Goal: Transaction & Acquisition: Purchase product/service

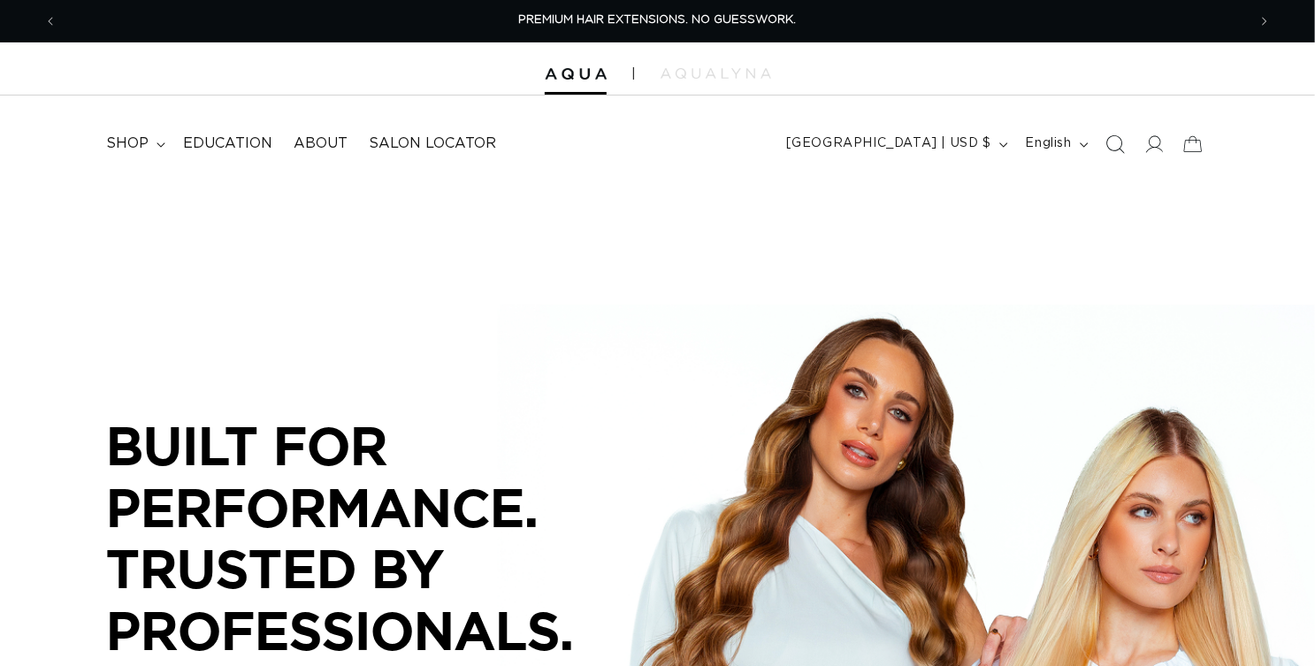
click at [1106, 153] on icon "Search" at bounding box center [1115, 143] width 19 height 19
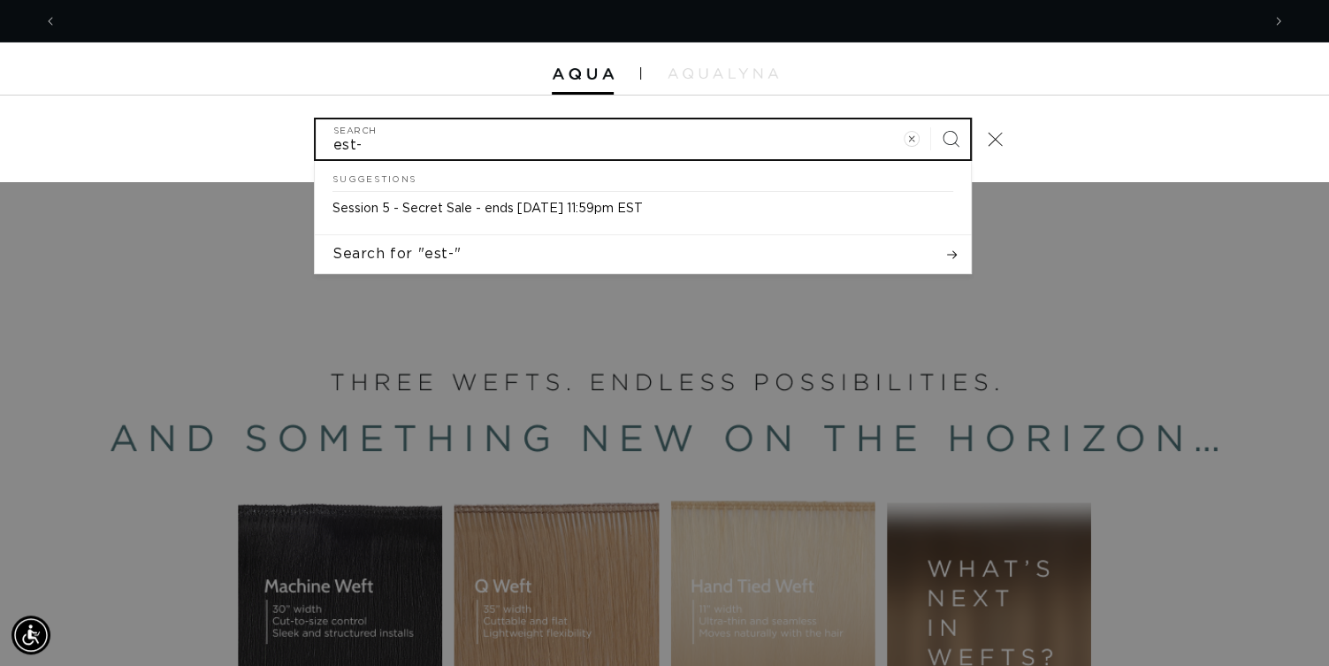
scroll to position [0, 2376]
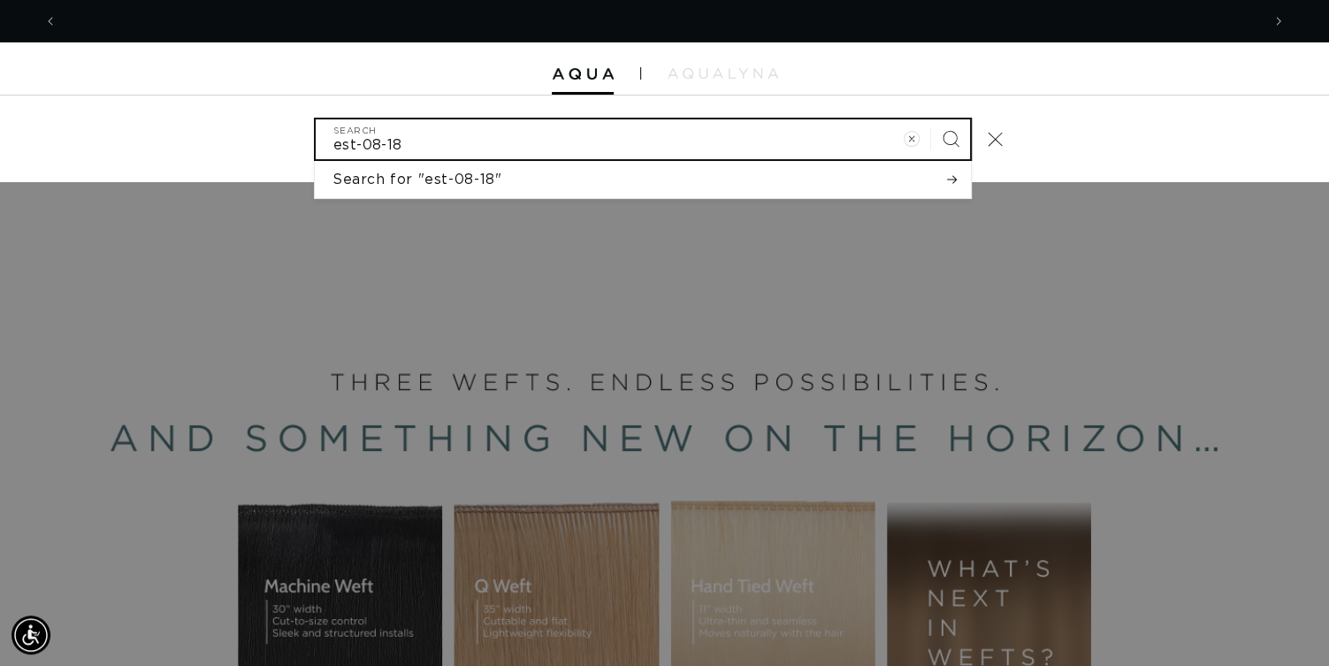
type input "est-08-18"
click at [931, 119] on button "Search" at bounding box center [950, 138] width 39 height 39
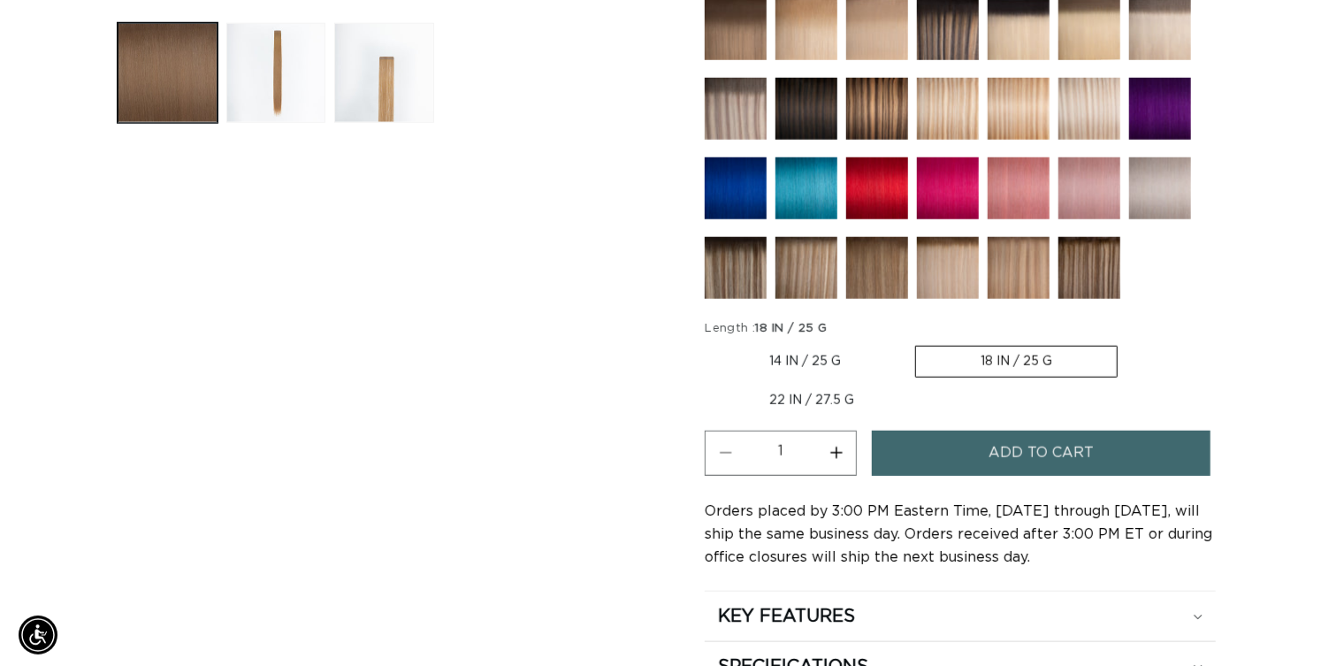
scroll to position [0, 1174]
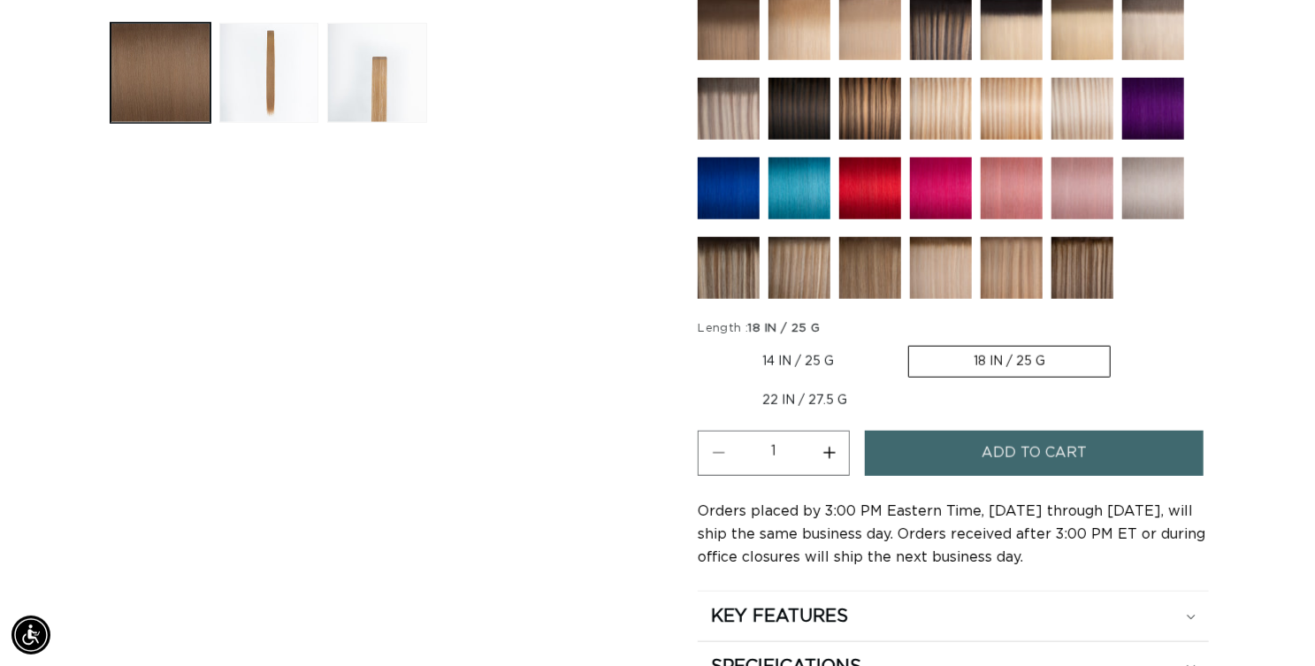
click at [849, 476] on button "Increase quantity for 8 Golden Brown - Tape In" at bounding box center [829, 453] width 40 height 45
type input "2"
click at [976, 476] on button "Add to cart" at bounding box center [1034, 453] width 339 height 45
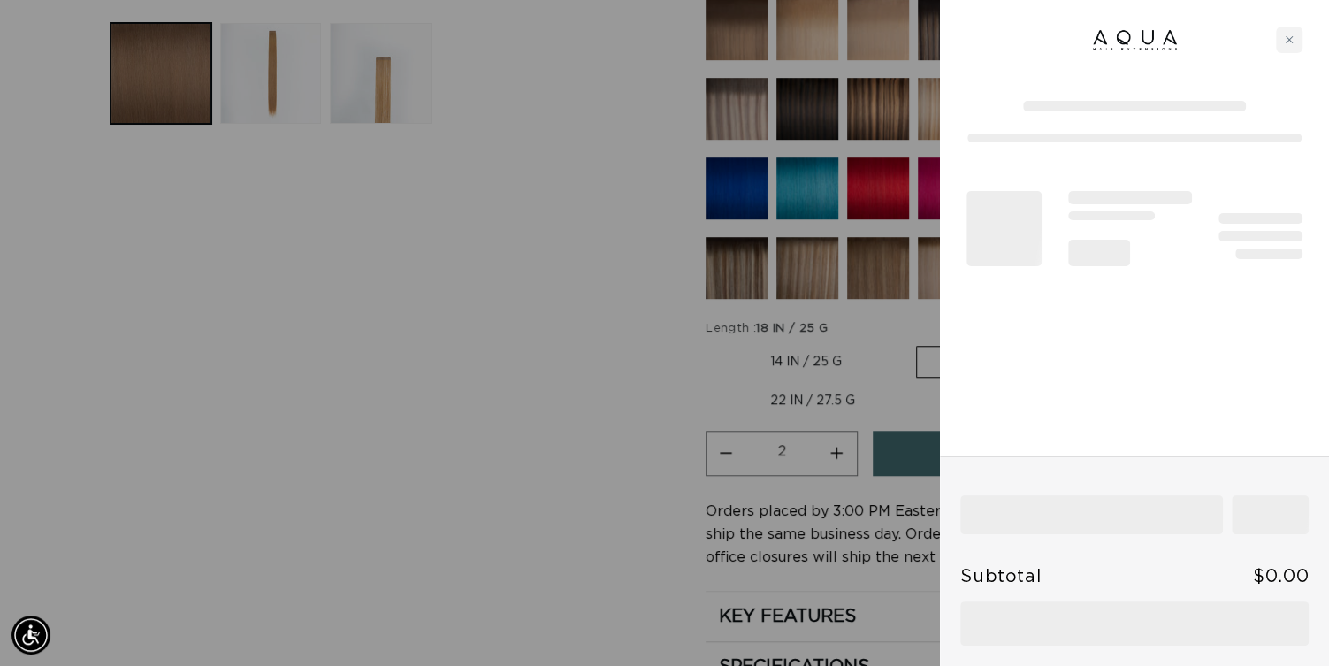
scroll to position [0, 2376]
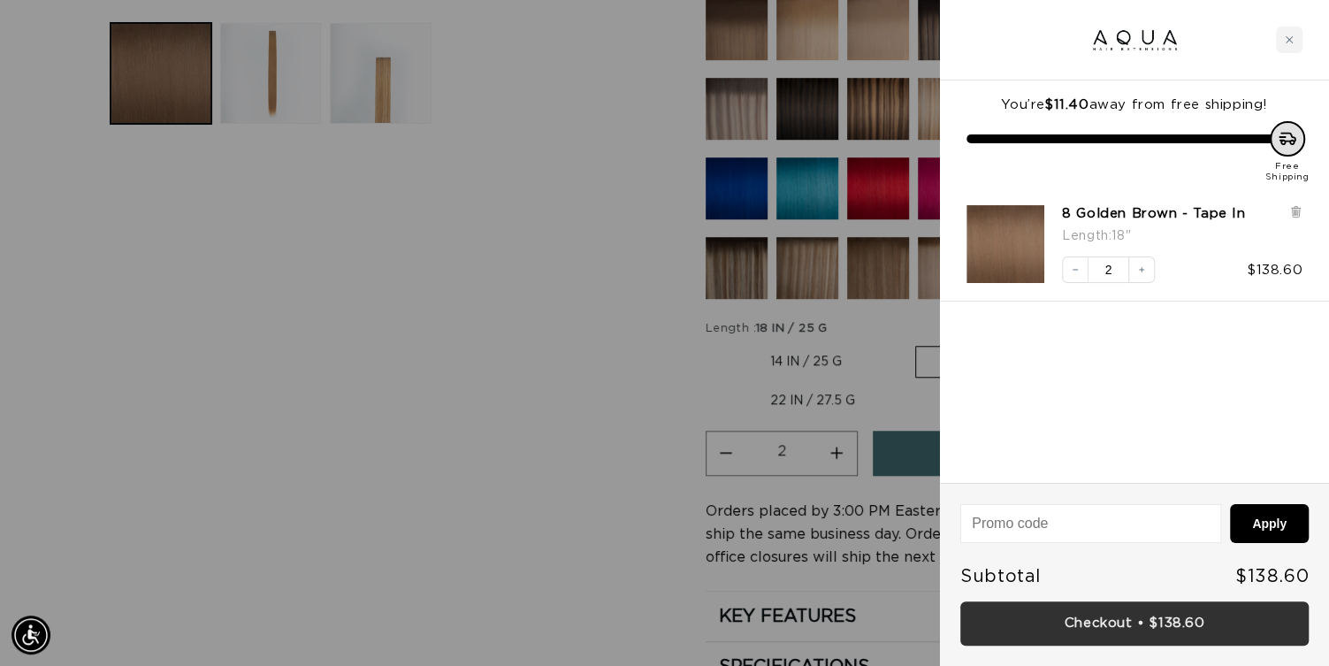
click at [979, 609] on link "Checkout • $138.60" at bounding box center [1135, 623] width 348 height 45
